Goal: Check status: Check status

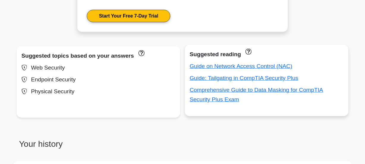
scroll to position [324, 0]
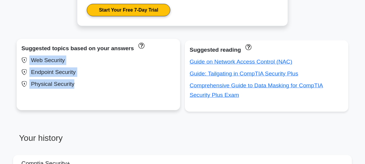
drag, startPoint x: 79, startPoint y: 86, endPoint x: 27, endPoint y: 59, distance: 58.6
click at [26, 60] on div "Suggested topics based on your answers Web Security Endpoint Security Physical …" at bounding box center [98, 74] width 163 height 71
copy div "Web Security Endpoint Security Physical Security"
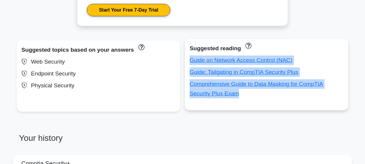
drag, startPoint x: 222, startPoint y: 94, endPoint x: 188, endPoint y: 63, distance: 45.8
click at [188, 63] on div "Suggested reading Guide on Network Access Control (NAC) Guide: Tailgating in Co…" at bounding box center [266, 74] width 163 height 71
copy div "Guide on Network Access Control (NAC) Guide: Tailgating in CompTIA Security Plu…"
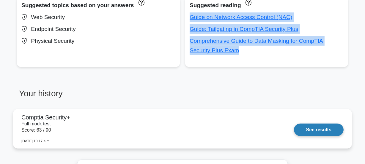
scroll to position [378, 0]
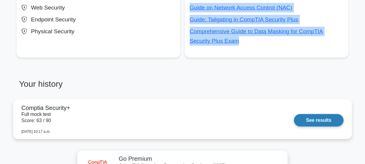
click at [299, 117] on link "See results" at bounding box center [319, 120] width 50 height 12
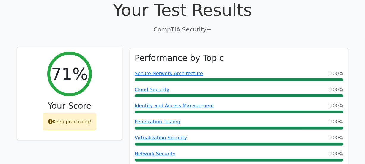
drag, startPoint x: 96, startPoint y: 71, endPoint x: 53, endPoint y: 84, distance: 45.3
click at [46, 86] on div "71% Your Score Keep practicing!" at bounding box center [69, 93] width 105 height 93
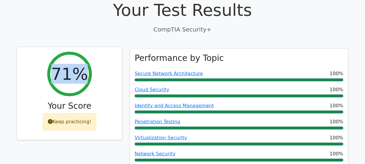
drag, startPoint x: 35, startPoint y: 27, endPoint x: 86, endPoint y: 63, distance: 63.0
click at [86, 63] on div "71% Your Score Keep practicing!" at bounding box center [69, 93] width 105 height 93
click at [86, 63] on div "71%" at bounding box center [69, 74] width 45 height 45
copy h2 "71%"
drag, startPoint x: 58, startPoint y: 45, endPoint x: 81, endPoint y: 61, distance: 27.8
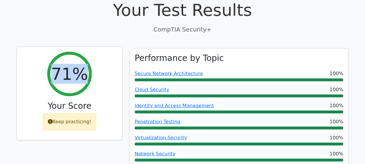
click at [81, 64] on h2 "71%" at bounding box center [69, 74] width 37 height 20
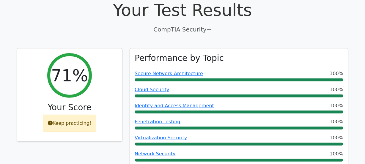
click at [101, 25] on p "CompTIA Security+" at bounding box center [182, 29] width 331 height 9
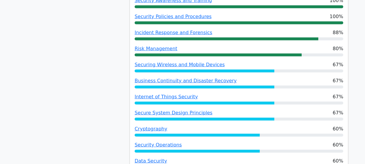
scroll to position [297, 0]
